Goal: Find specific page/section: Find specific page/section

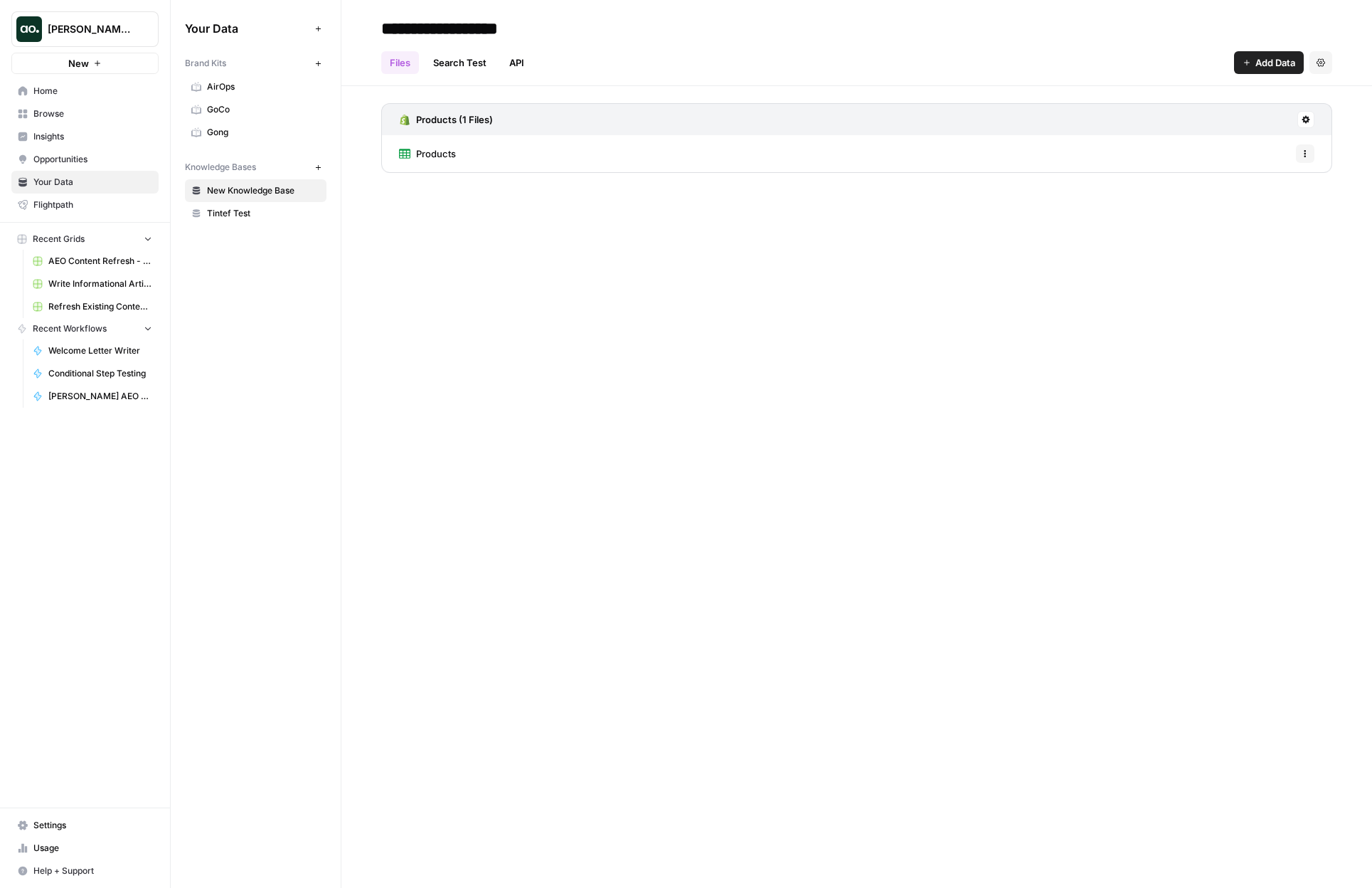
click at [95, 98] on link "Home" at bounding box center [84, 91] width 147 height 23
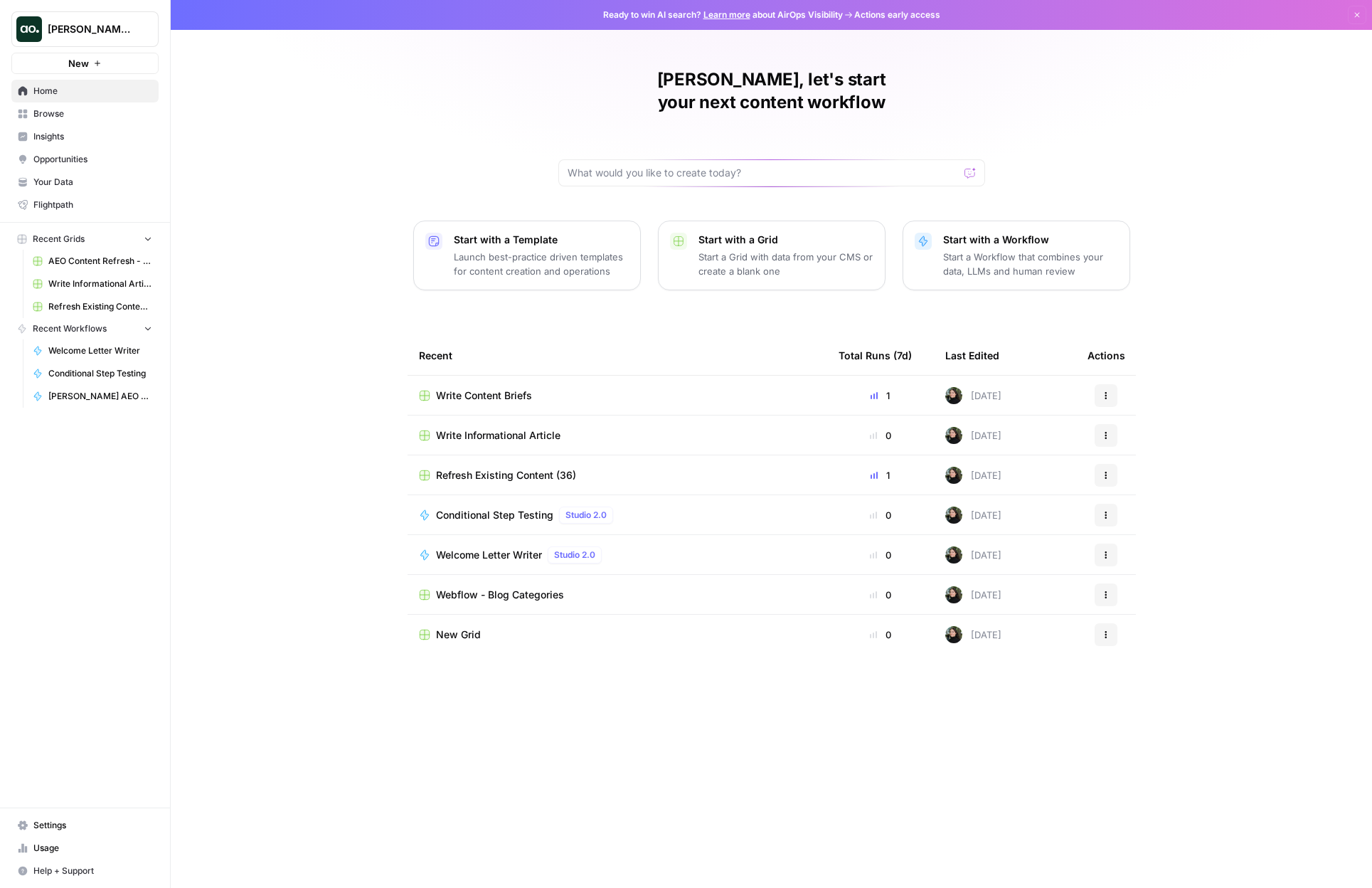
click at [99, 125] on link "Insights" at bounding box center [84, 136] width 147 height 23
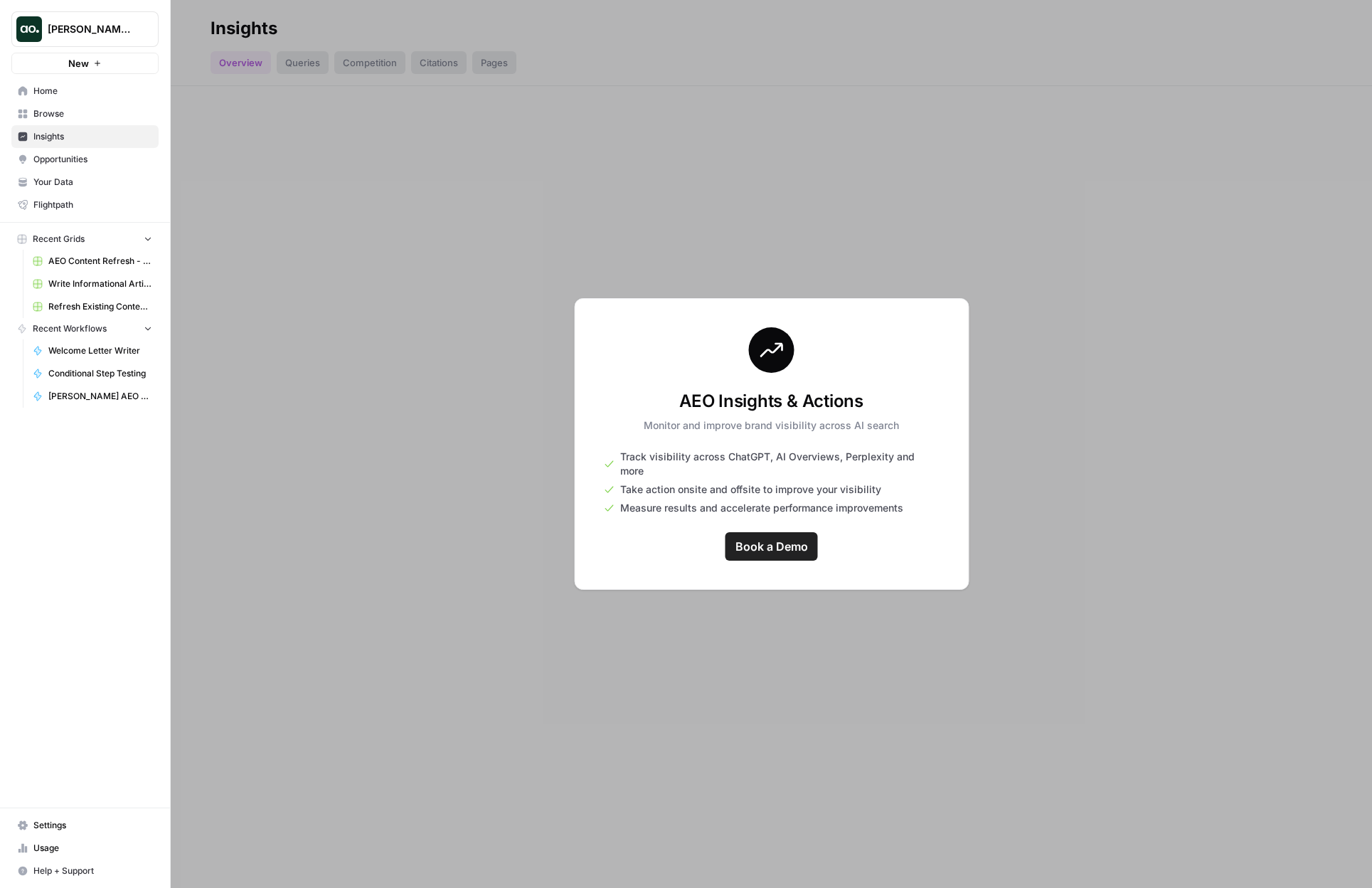
click at [89, 110] on span "Browse" at bounding box center [92, 114] width 119 height 13
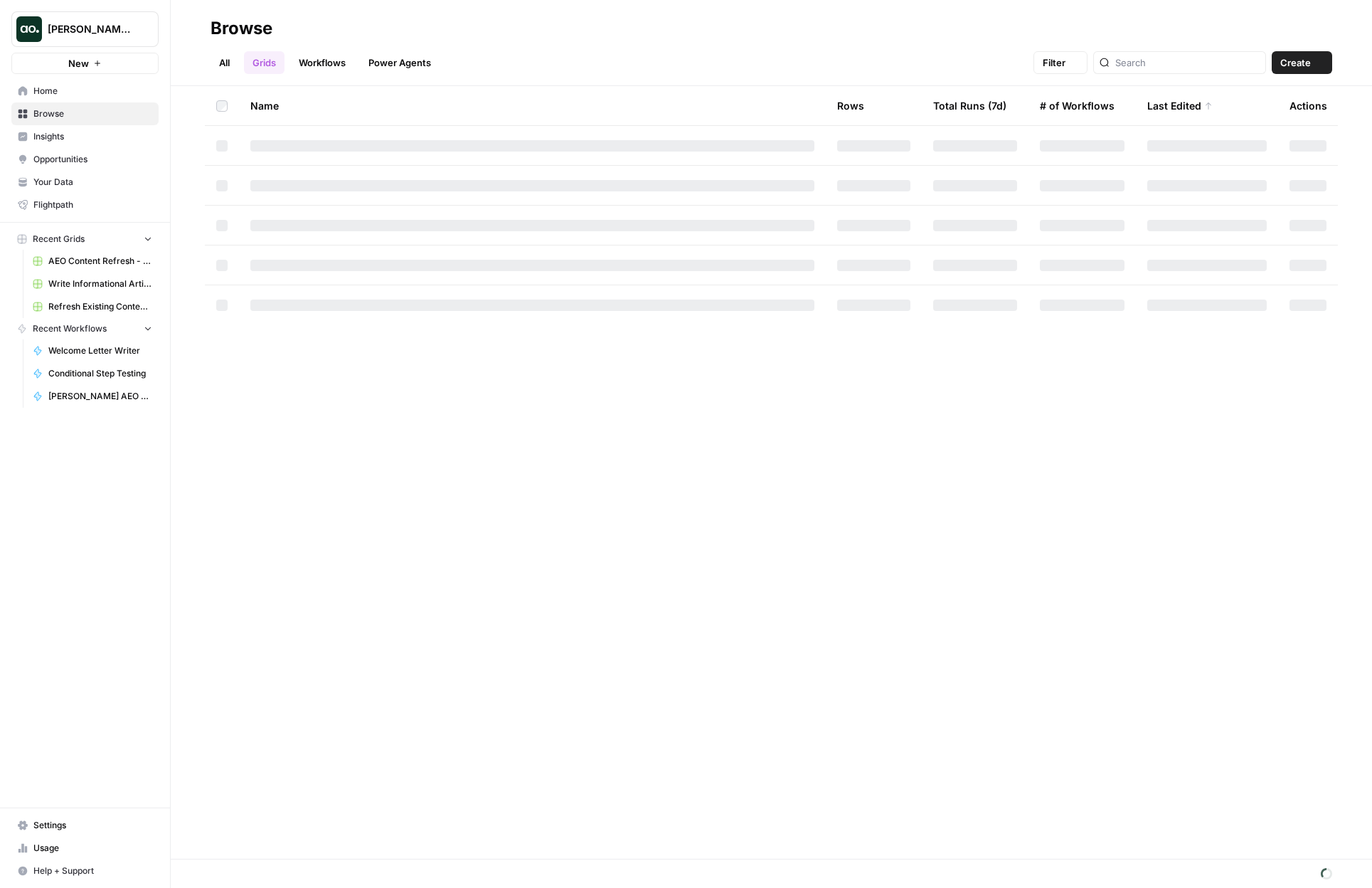
click at [85, 100] on link "Home" at bounding box center [84, 91] width 147 height 23
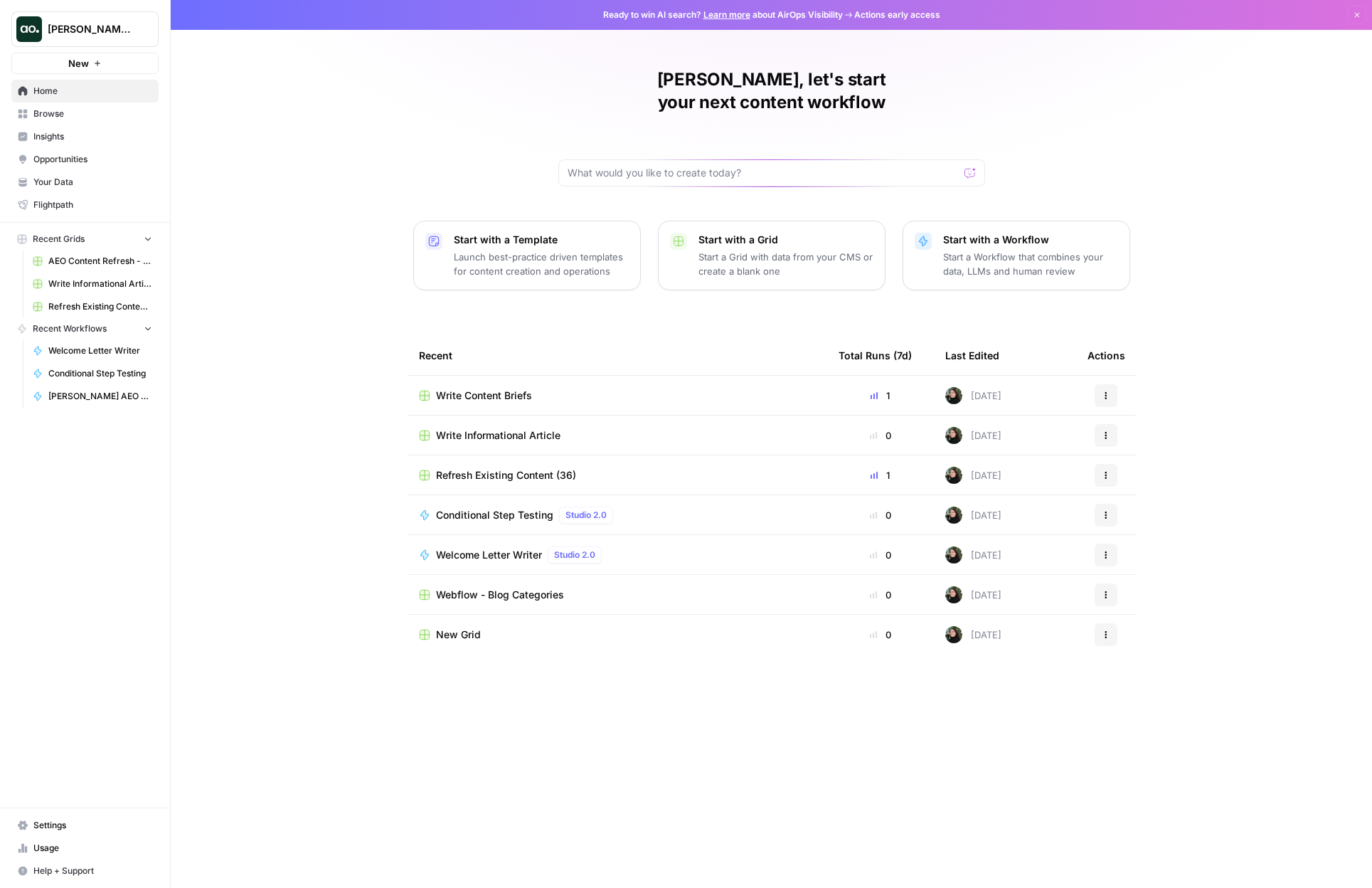
click at [125, 38] on button "Justina testing" at bounding box center [84, 28] width 147 height 35
type input "power"
click at [106, 136] on div "Power Steps QA" at bounding box center [129, 129] width 216 height 17
